Goal: Task Accomplishment & Management: Complete application form

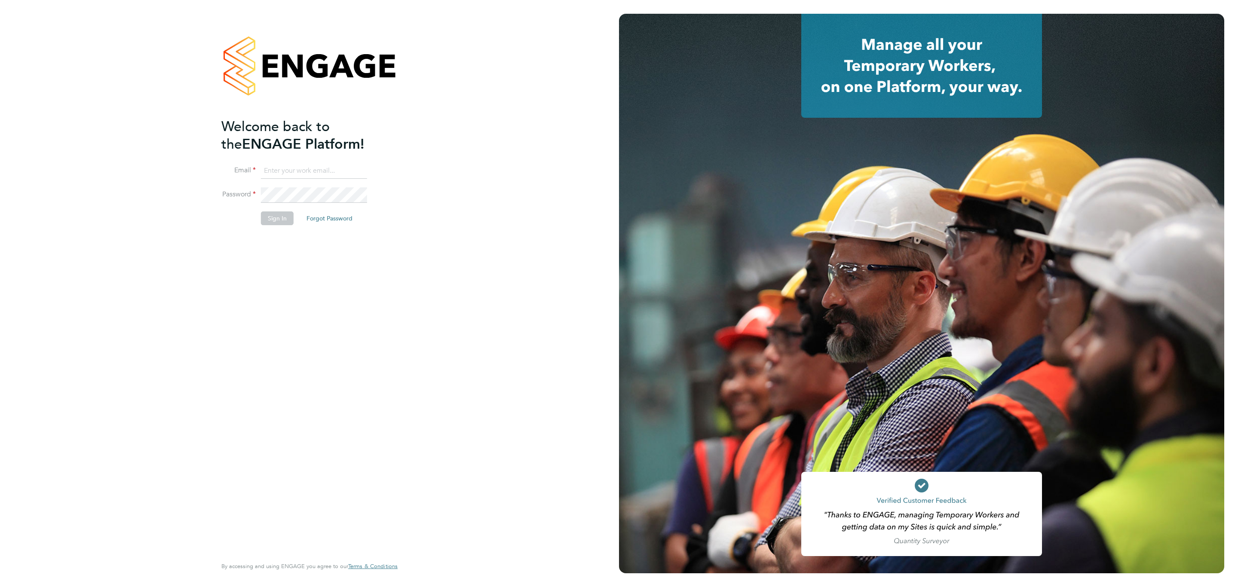
type input "sthomas@spheresolutions.co.uk"
click at [279, 222] on button "Sign In" at bounding box center [277, 219] width 33 height 14
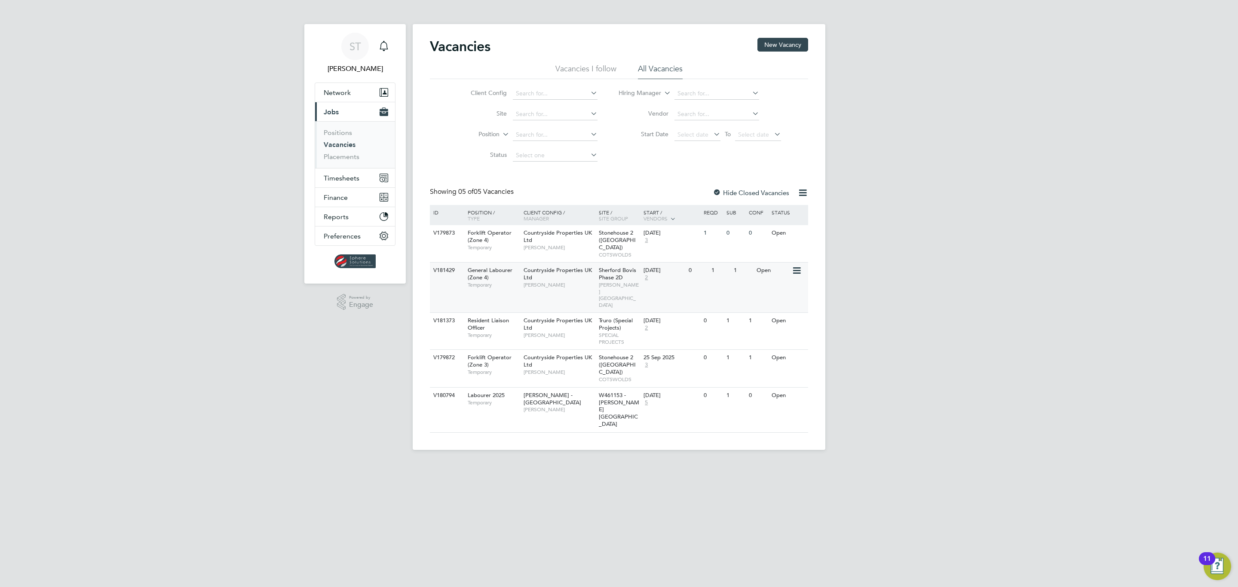
click at [619, 271] on span "Sherford Bovis Phase 2D" at bounding box center [617, 274] width 37 height 15
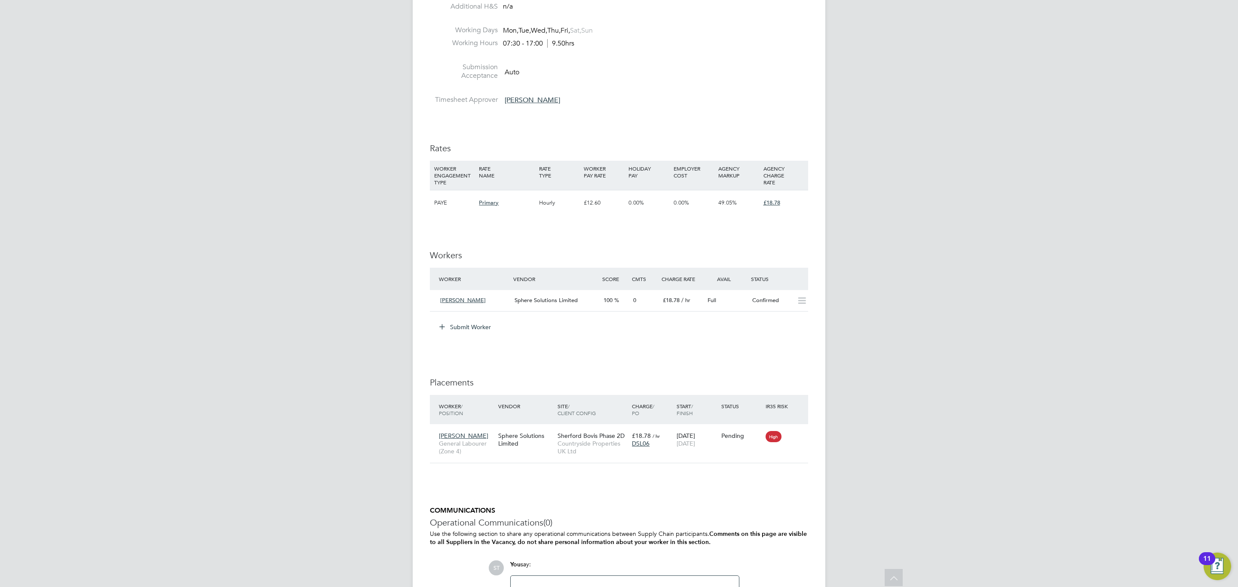
scroll to position [516, 0]
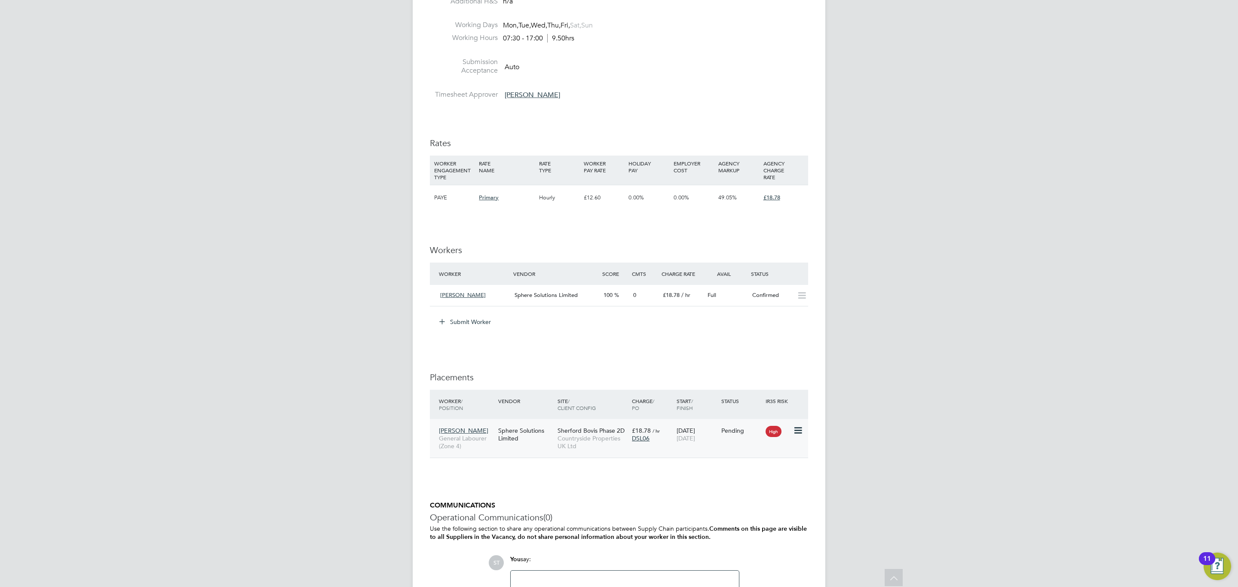
click at [797, 434] on icon at bounding box center [797, 431] width 9 height 10
click at [733, 485] on li "Start" at bounding box center [758, 486] width 88 height 12
type input "Wayne Chilcott"
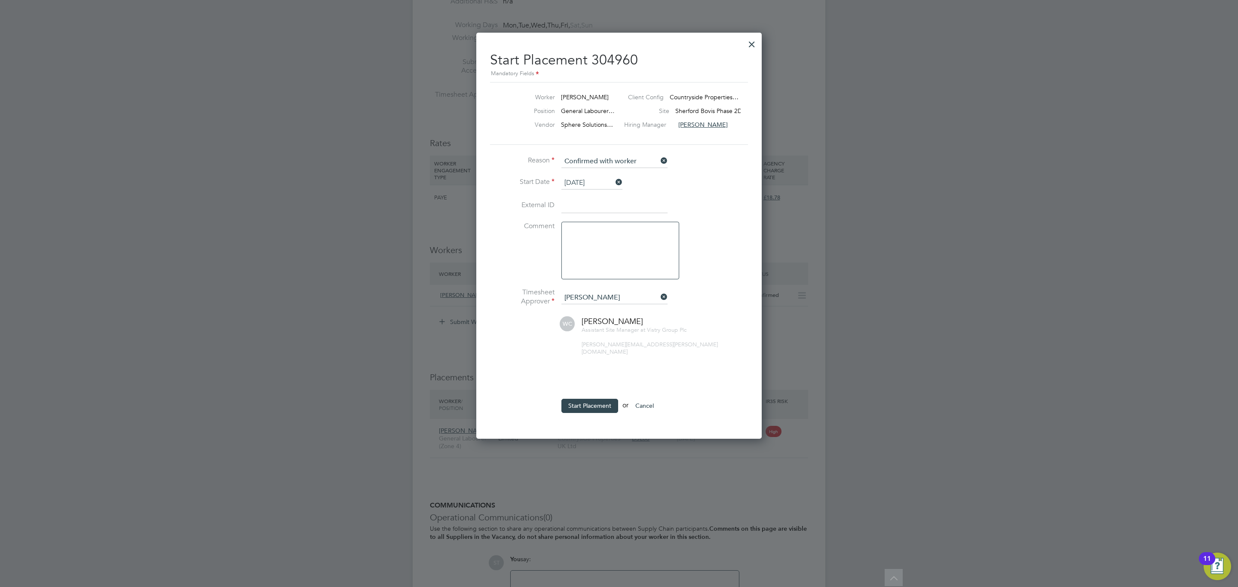
click at [649, 399] on button "Cancel" at bounding box center [644, 406] width 32 height 14
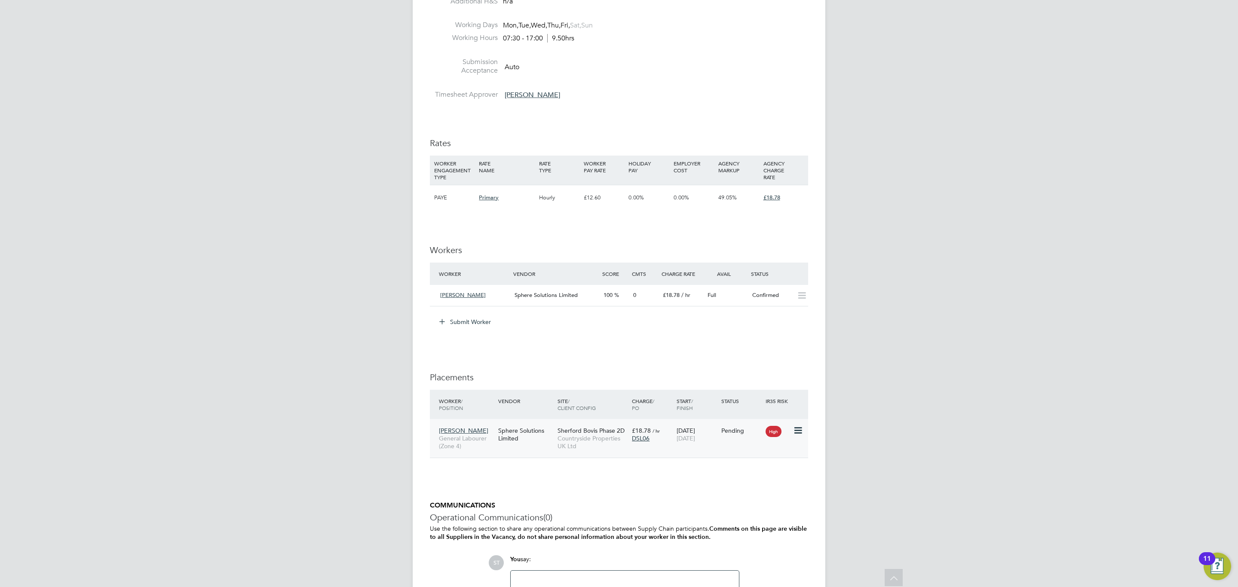
click at [795, 428] on icon at bounding box center [797, 431] width 9 height 10
click at [727, 487] on li "Start" at bounding box center [758, 486] width 88 height 12
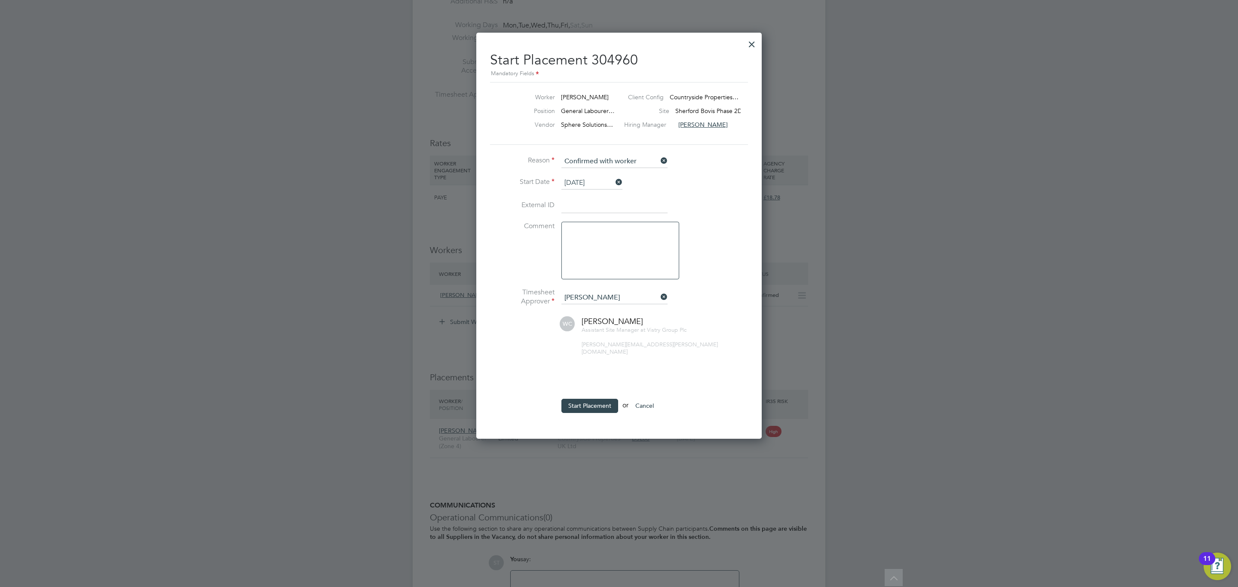
click at [656, 402] on button "Cancel" at bounding box center [644, 406] width 32 height 14
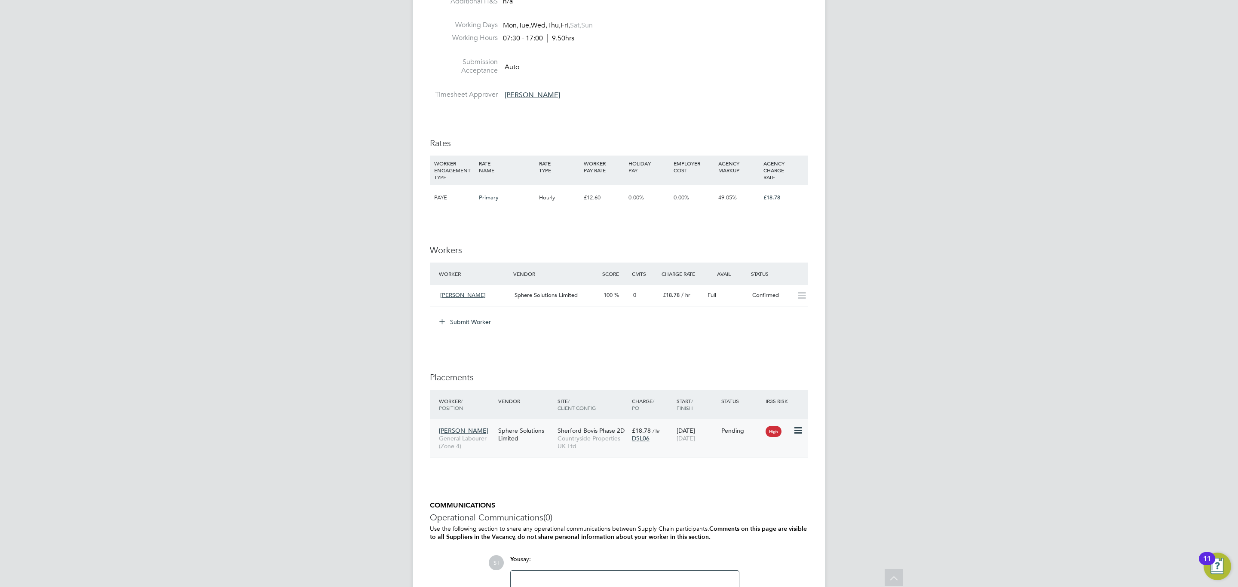
click at [542, 444] on div "Sphere Solutions Limited" at bounding box center [525, 435] width 59 height 24
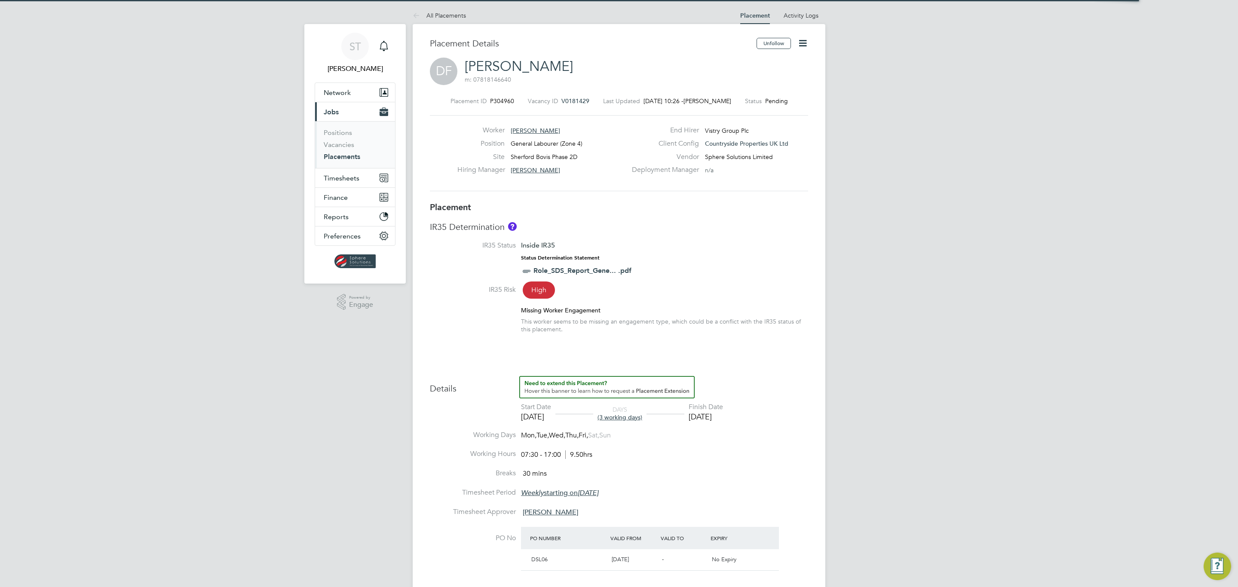
click at [578, 101] on span "V0181429" at bounding box center [575, 101] width 28 height 8
